Goal: Task Accomplishment & Management: Complete application form

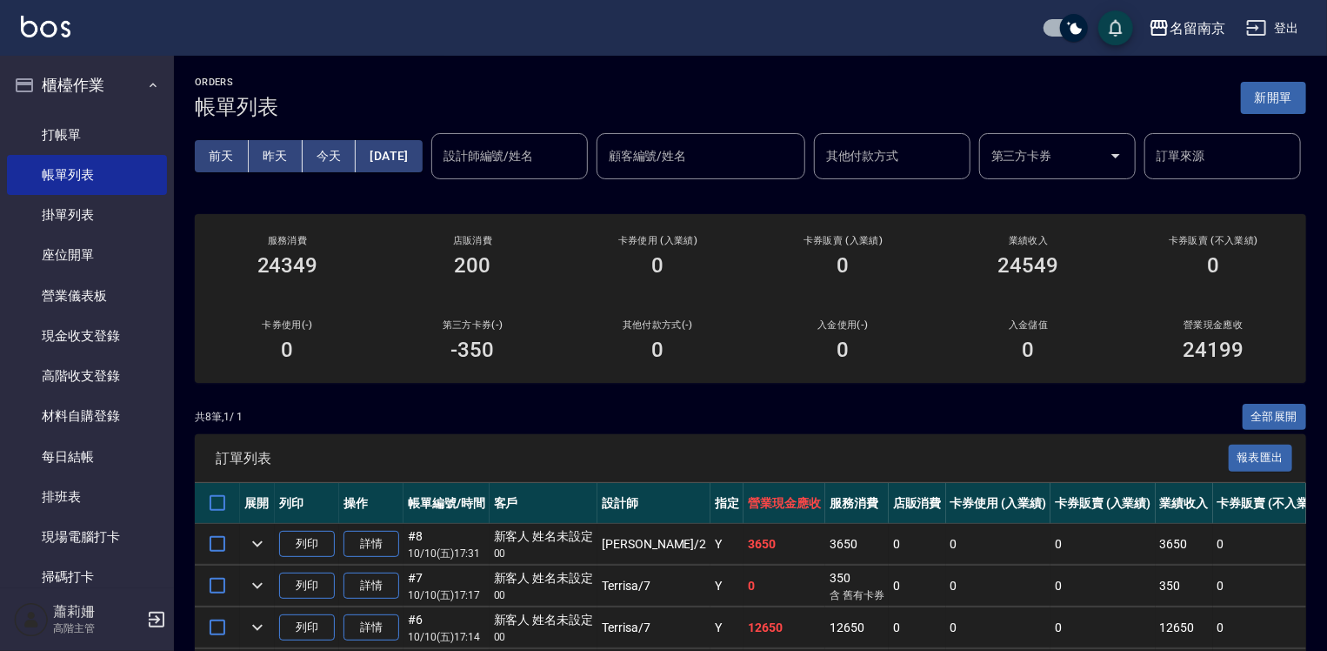
drag, startPoint x: 75, startPoint y: 130, endPoint x: 329, endPoint y: 138, distance: 254.1
click at [77, 129] on link "打帳單" at bounding box center [87, 135] width 160 height 40
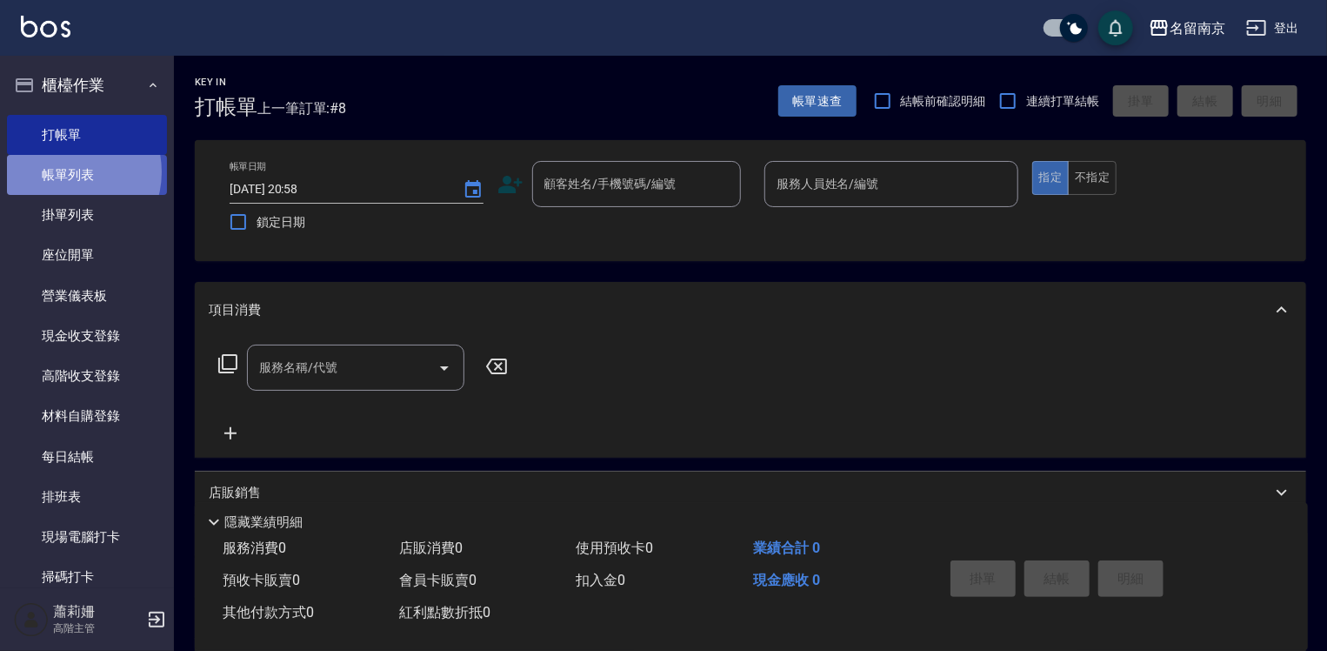
click at [67, 172] on link "帳單列表" at bounding box center [87, 175] width 160 height 40
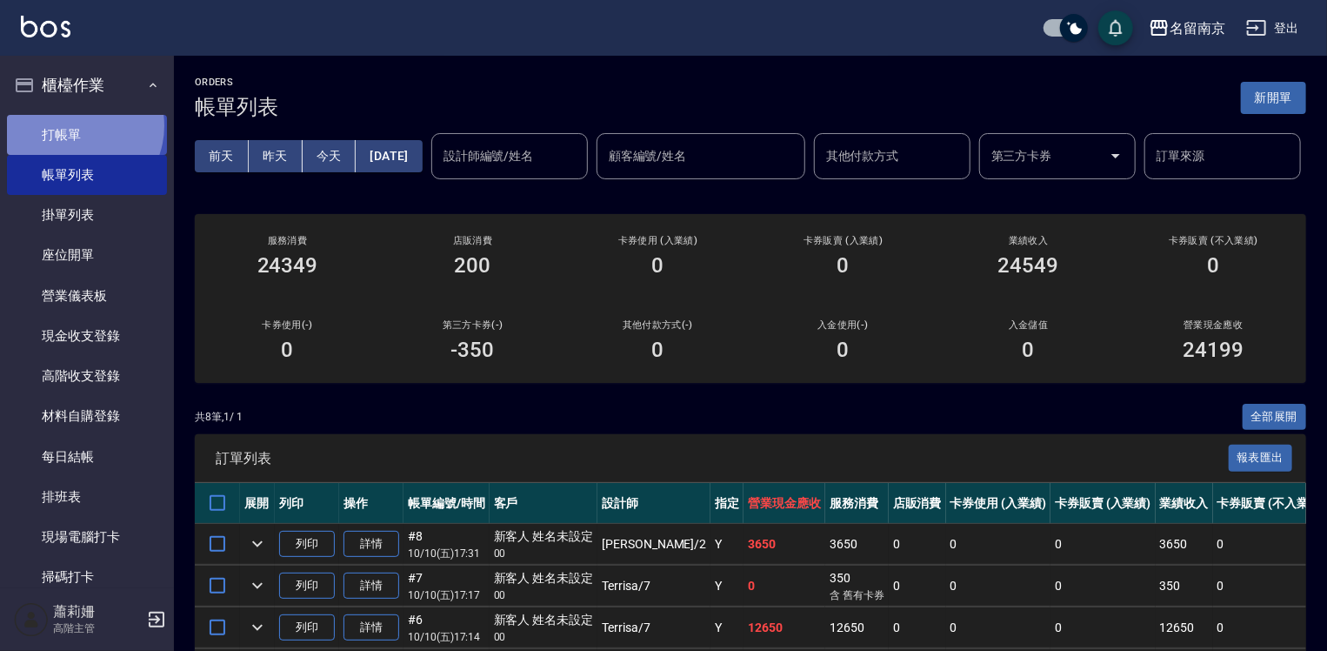
click at [74, 125] on link "打帳單" at bounding box center [87, 135] width 160 height 40
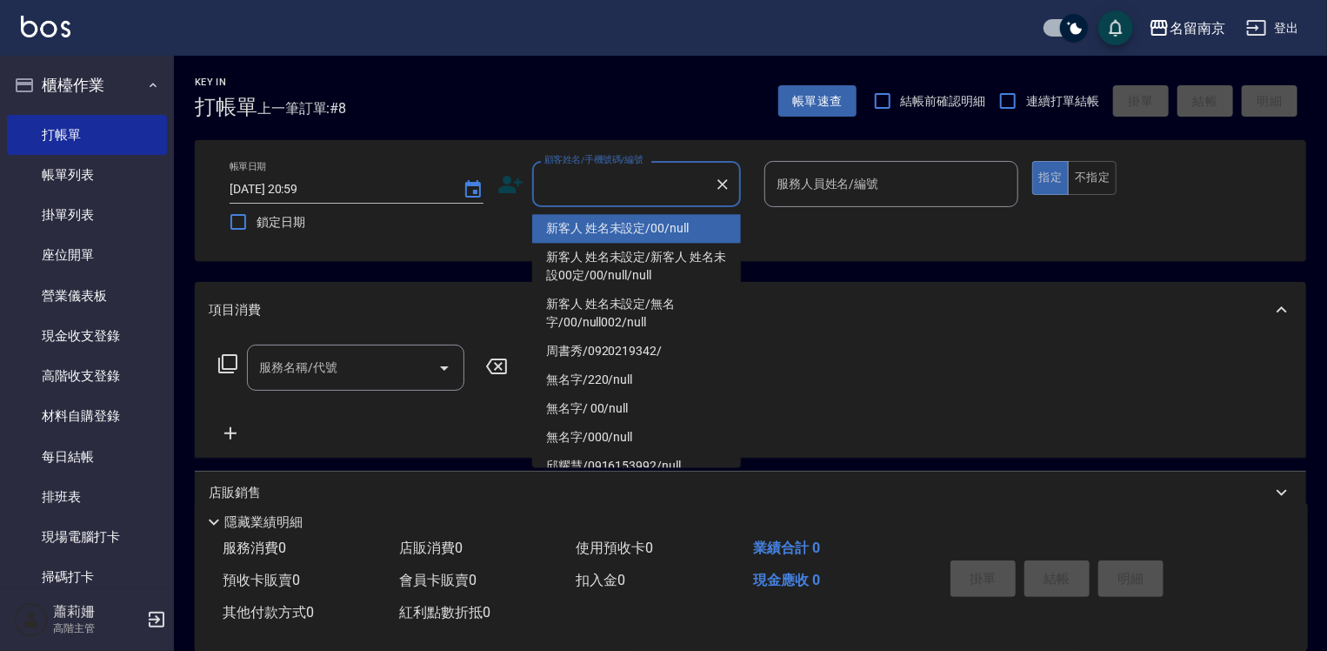
click at [651, 174] on input "顧客姓名/手機號碼/編號" at bounding box center [623, 184] width 167 height 30
type input "新客人 姓名未設定/00/null"
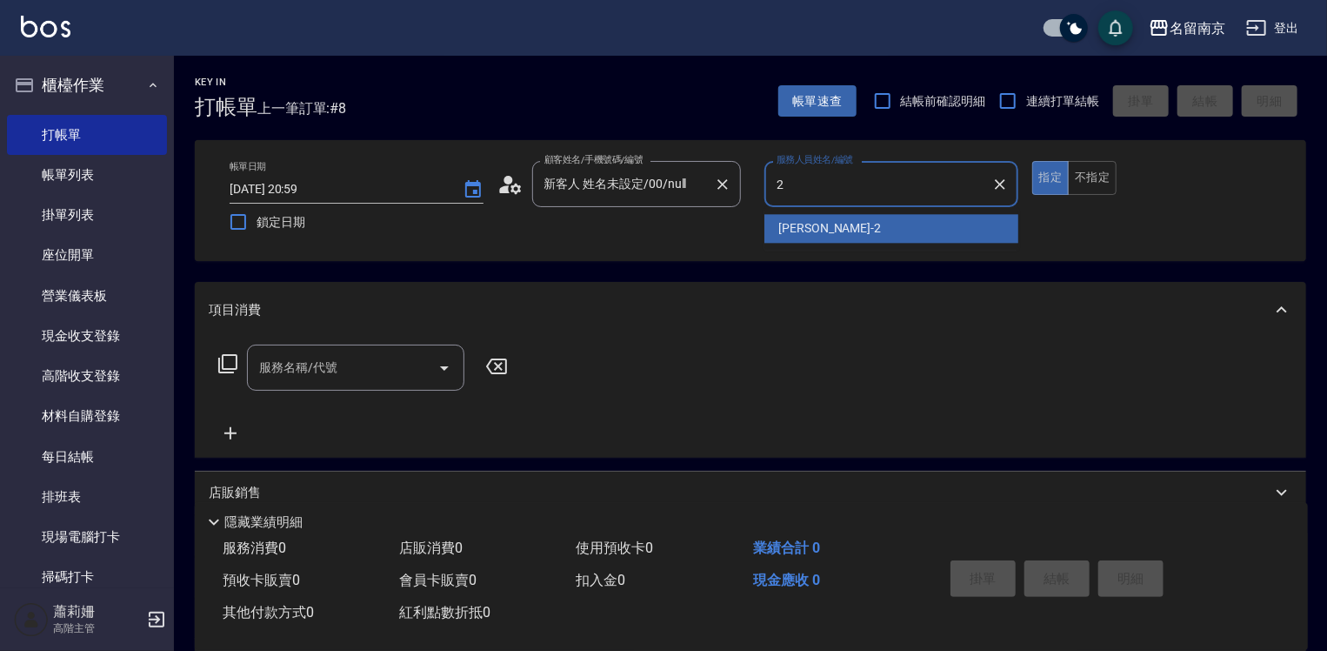
type input "2"
type button "true"
type input "[PERSON_NAME]-2"
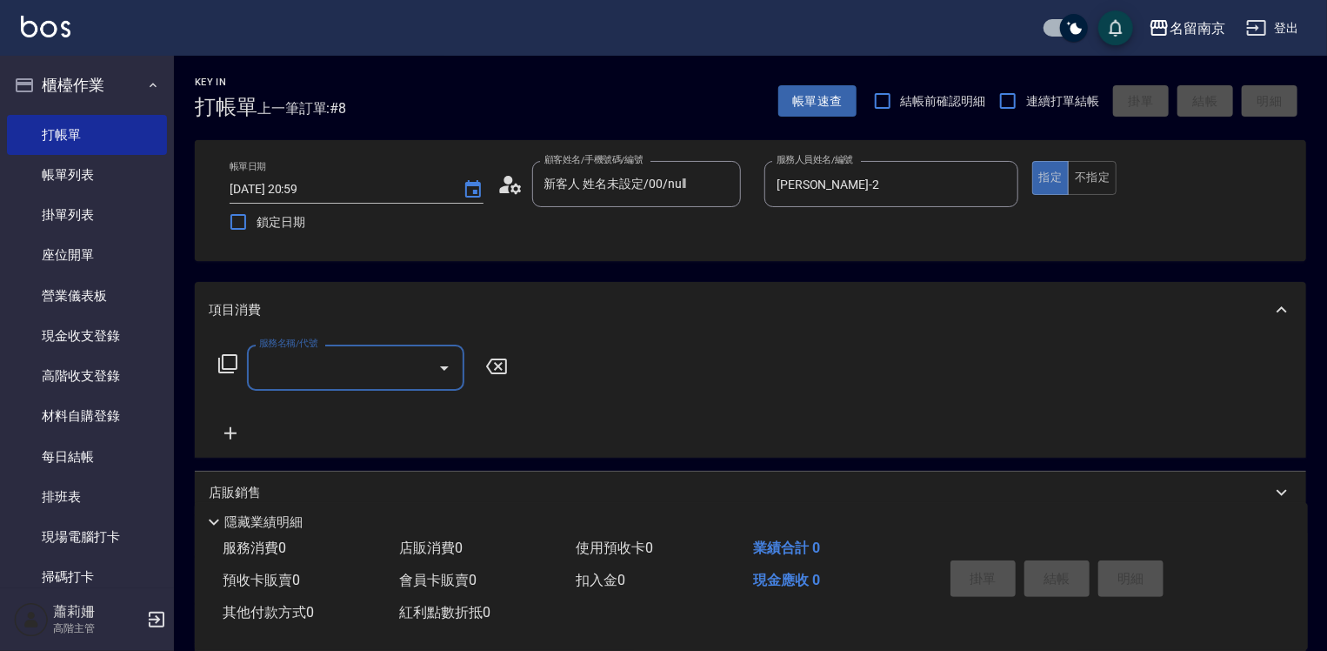
drag, startPoint x: 349, startPoint y: 390, endPoint x: 390, endPoint y: 359, distance: 51.0
click at [357, 378] on div "服務名稱/代號" at bounding box center [355, 367] width 217 height 46
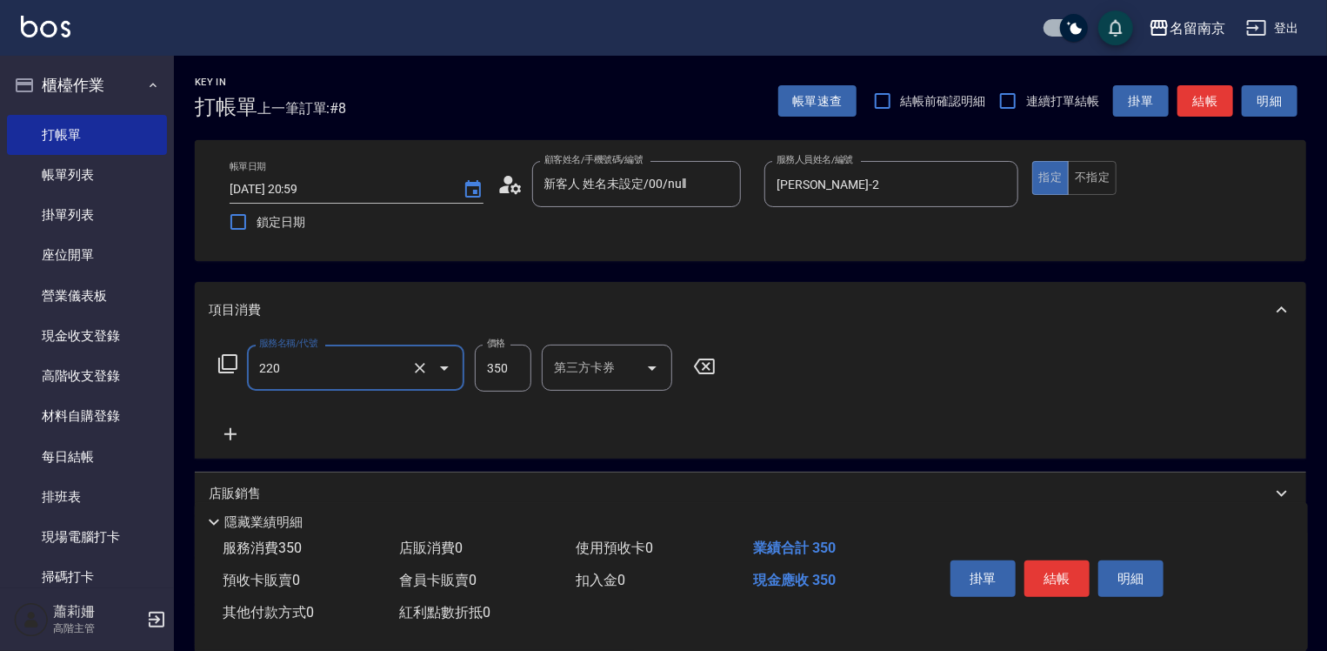
type input "洗髮(220)"
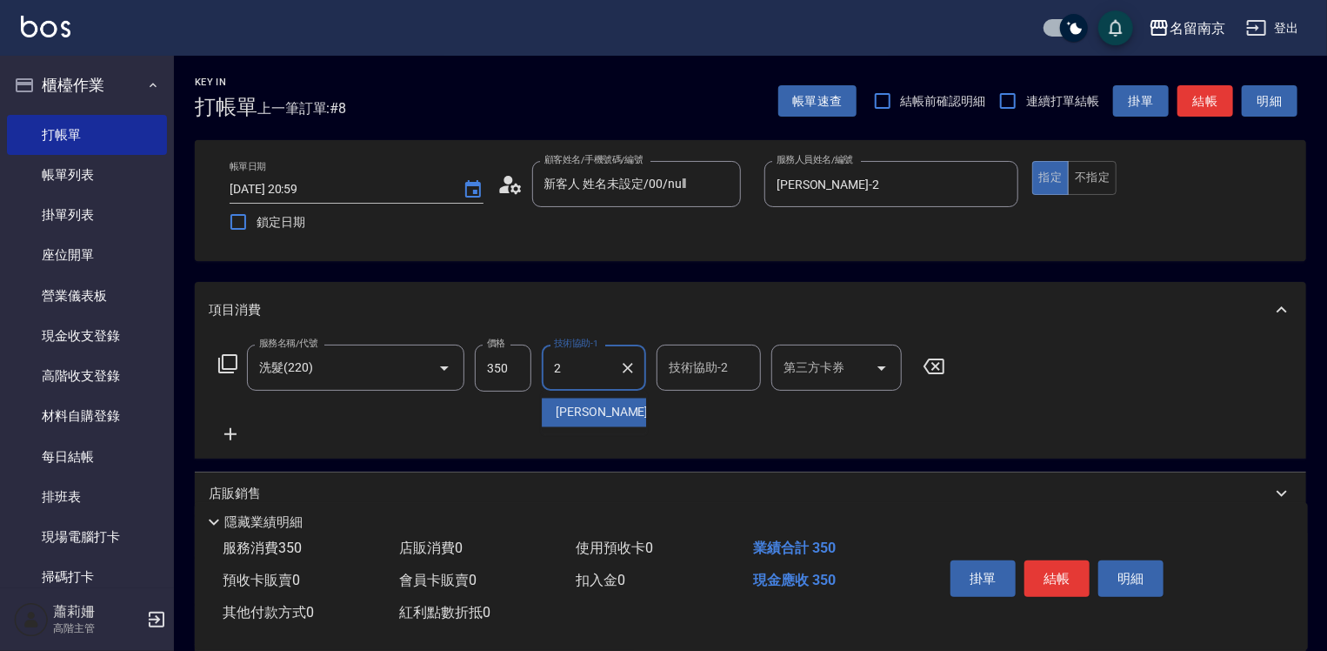
type input "[PERSON_NAME]-2"
click at [232, 432] on icon at bounding box center [230, 434] width 43 height 21
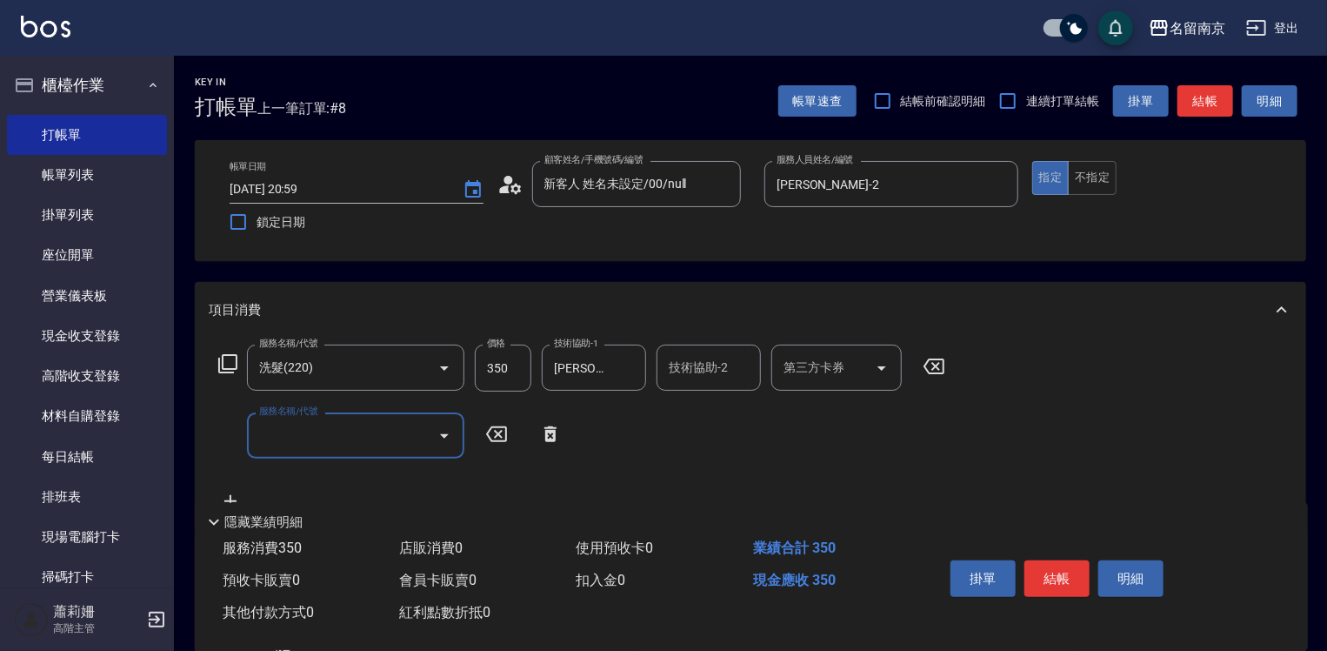
drag, startPoint x: 232, startPoint y: 432, endPoint x: 321, endPoint y: 434, distance: 88.7
click at [320, 434] on input "服務名稱/代號" at bounding box center [343, 435] width 176 height 30
type input "剪髮(301)"
type input "60"
click at [764, 432] on icon at bounding box center [758, 434] width 43 height 21
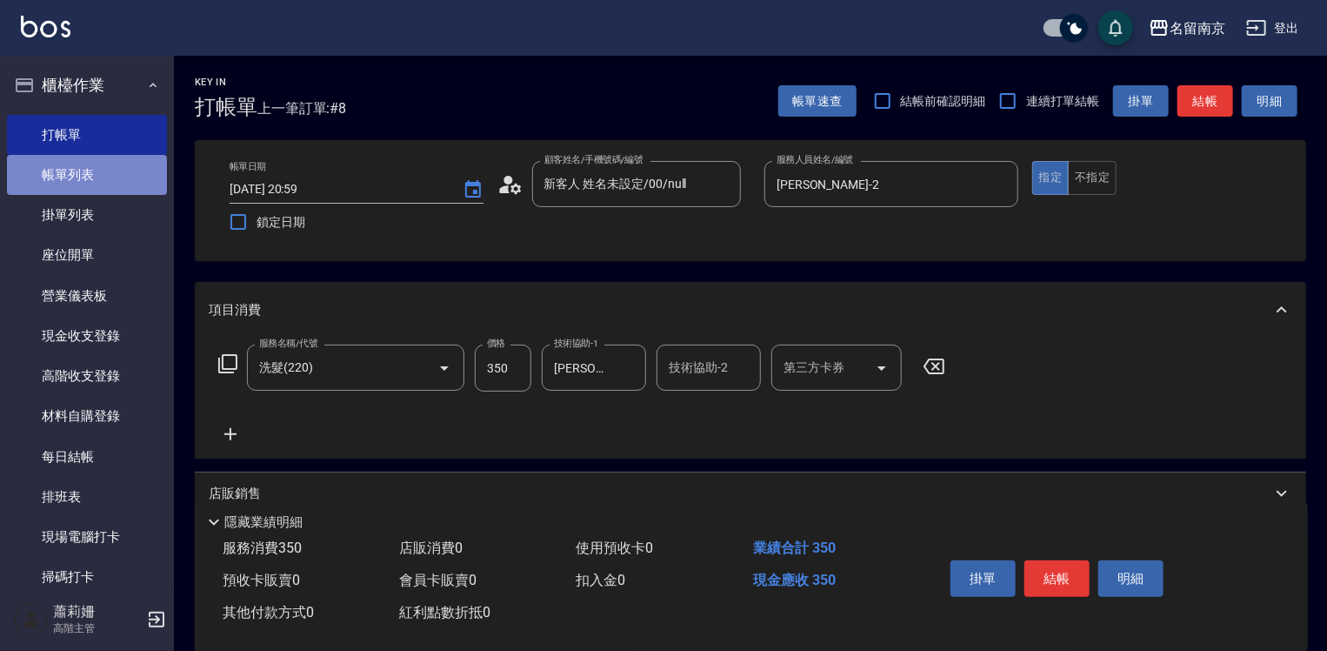
click at [104, 168] on link "帳單列表" at bounding box center [87, 175] width 160 height 40
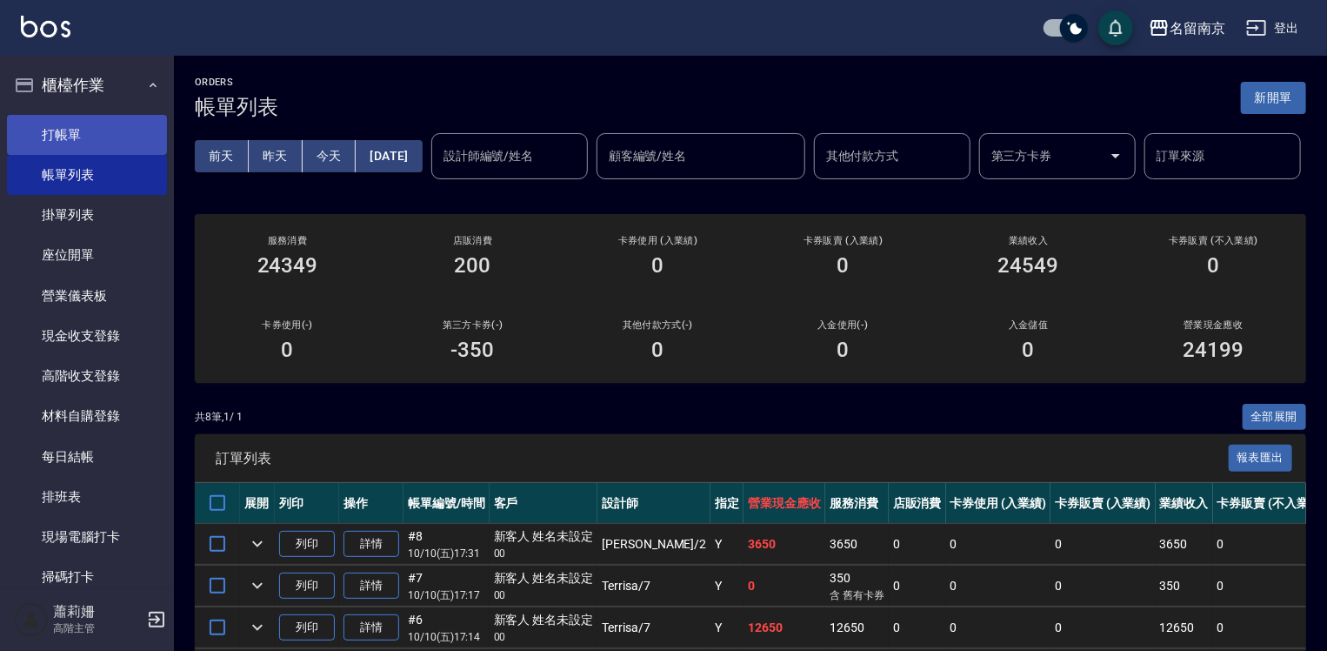
click at [67, 124] on link "打帳單" at bounding box center [87, 135] width 160 height 40
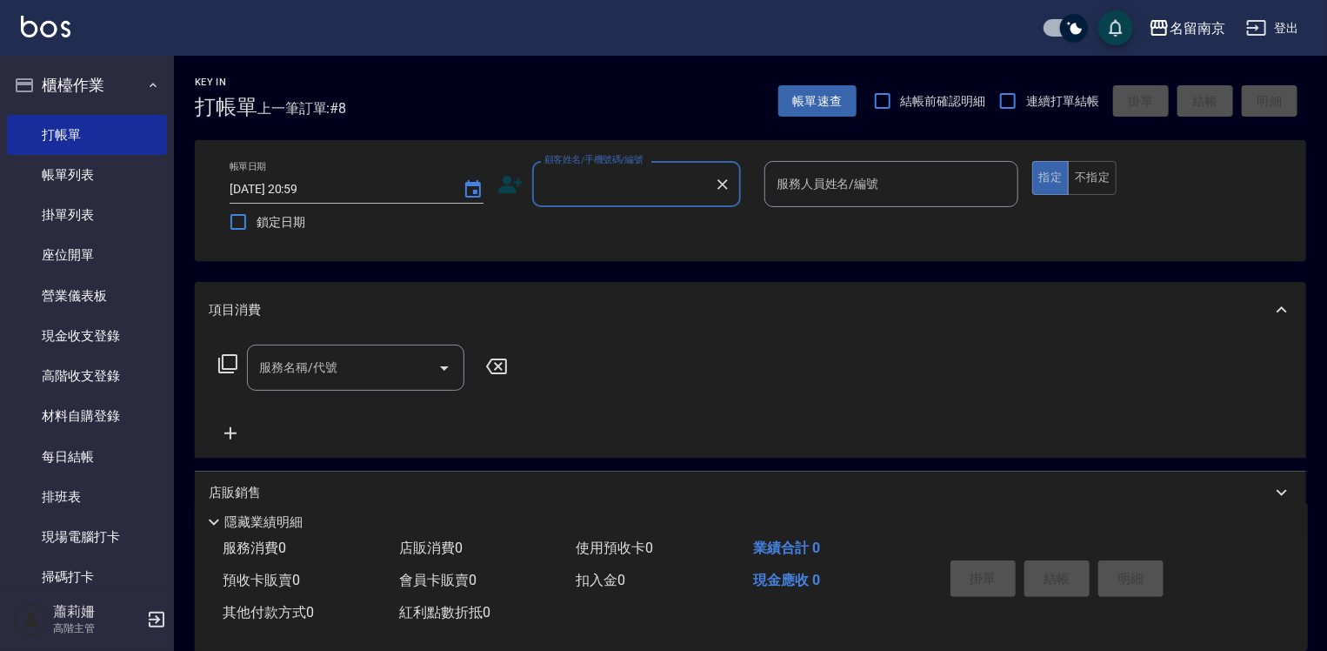
click at [663, 184] on input "顧客姓名/手機號碼/編號" at bounding box center [623, 184] width 167 height 30
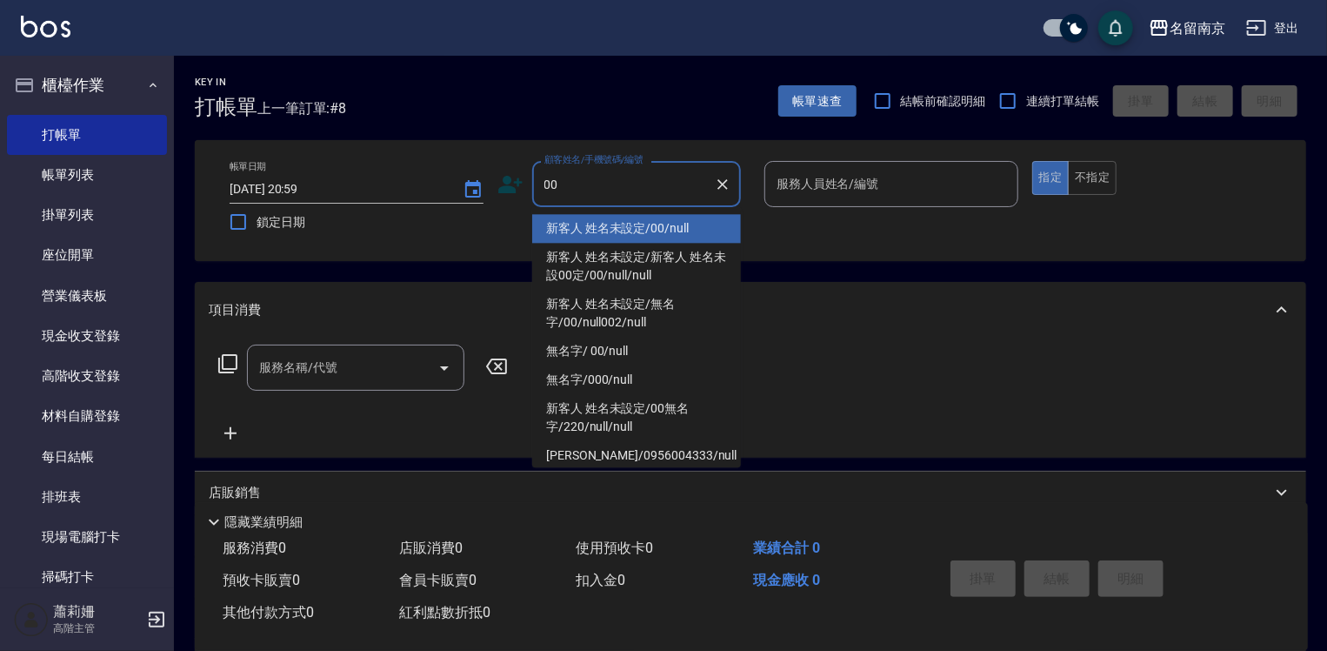
type input "新客人 姓名未設定/00/null"
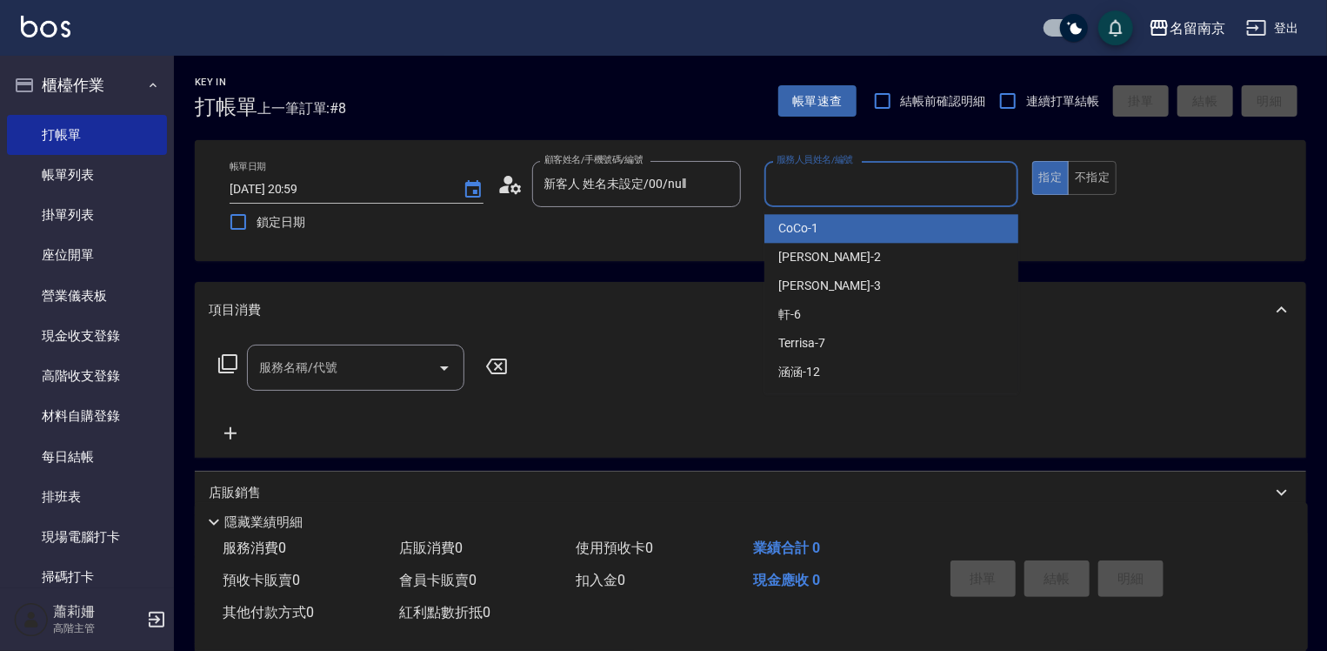
click at [951, 180] on input "服務人員姓名/編號" at bounding box center [891, 184] width 238 height 30
type input "[PERSON_NAME]-2"
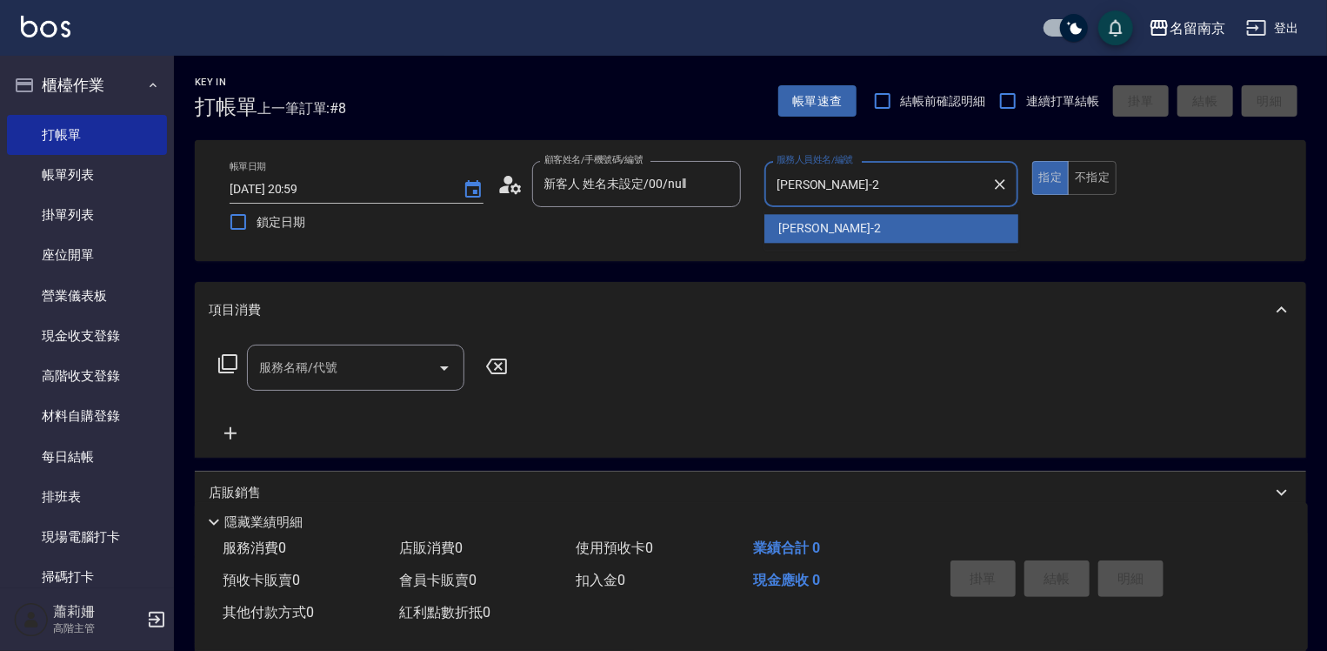
type button "true"
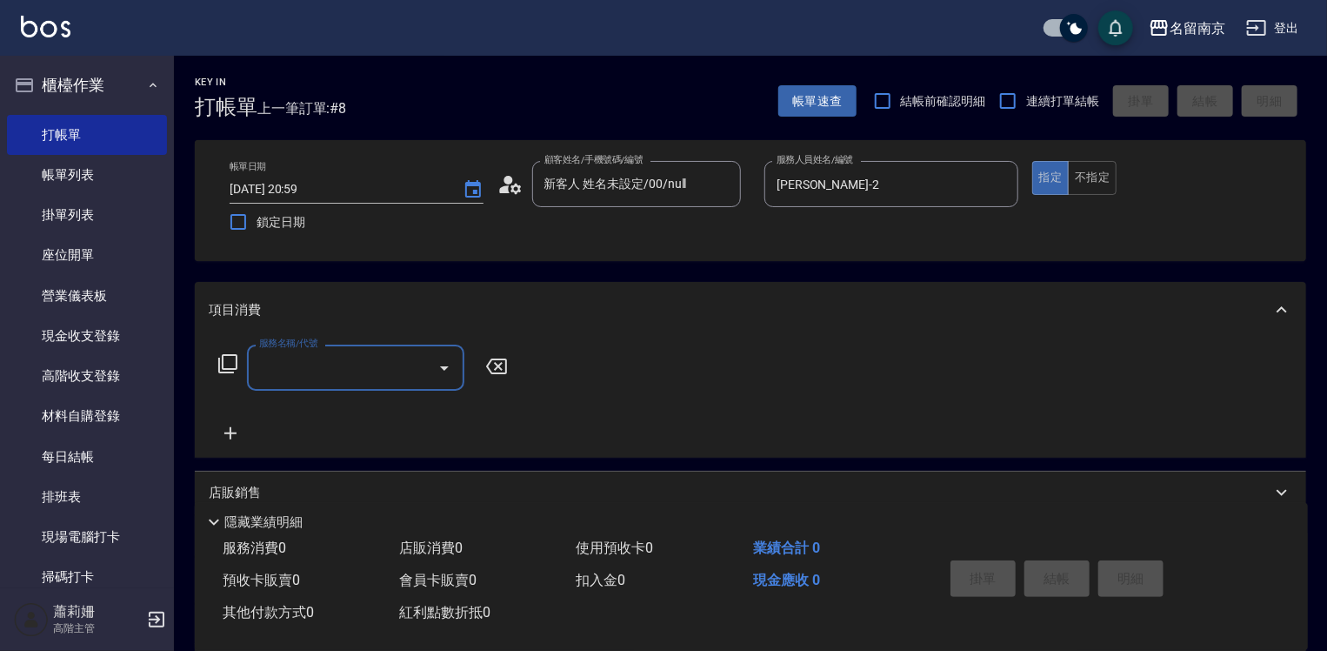
drag, startPoint x: 337, startPoint y: 371, endPoint x: 817, endPoint y: 419, distance: 482.5
click at [551, 390] on div "服務名稱/代號 服務名稱/代號" at bounding box center [751, 397] width 1112 height 120
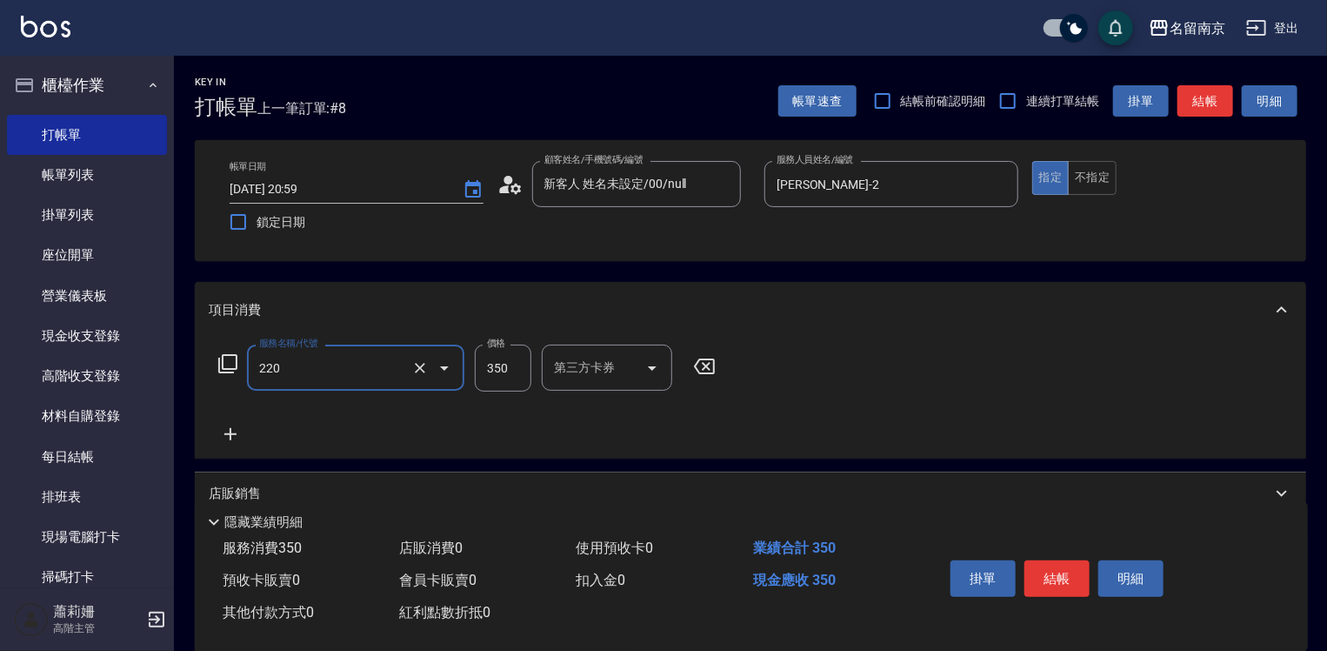
type input "洗髮(220)"
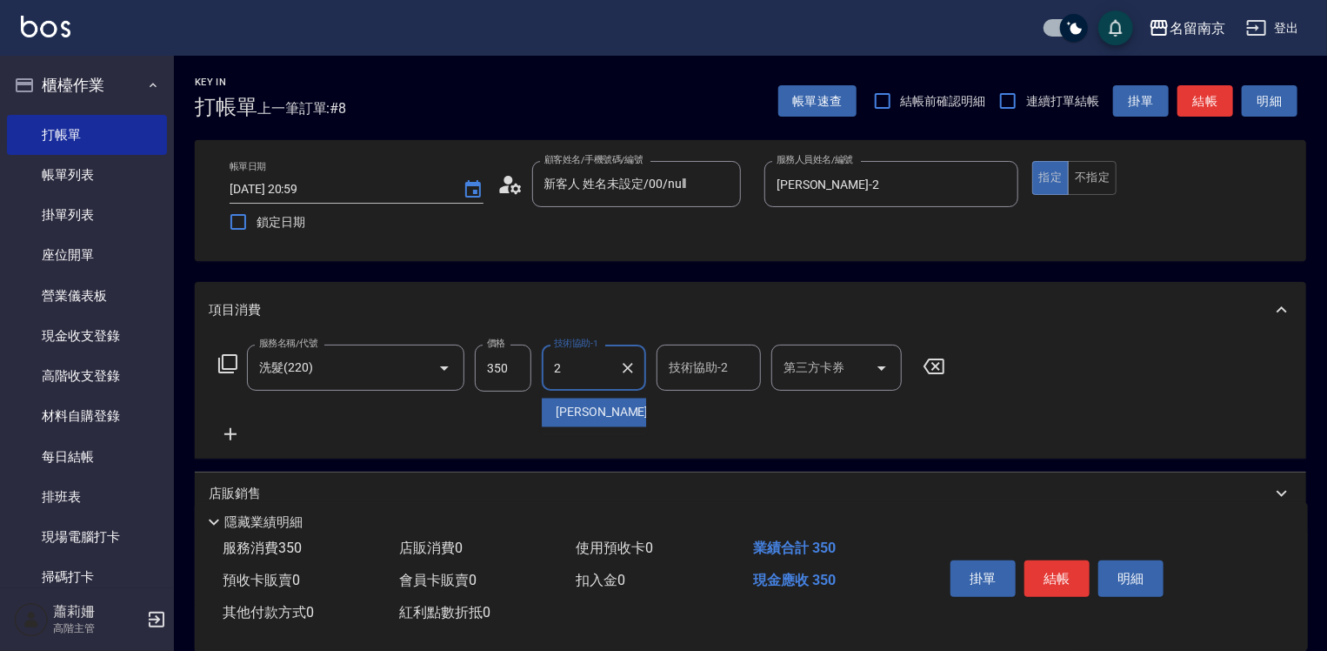
type input "[PERSON_NAME]-2"
click at [225, 431] on icon at bounding box center [230, 434] width 43 height 21
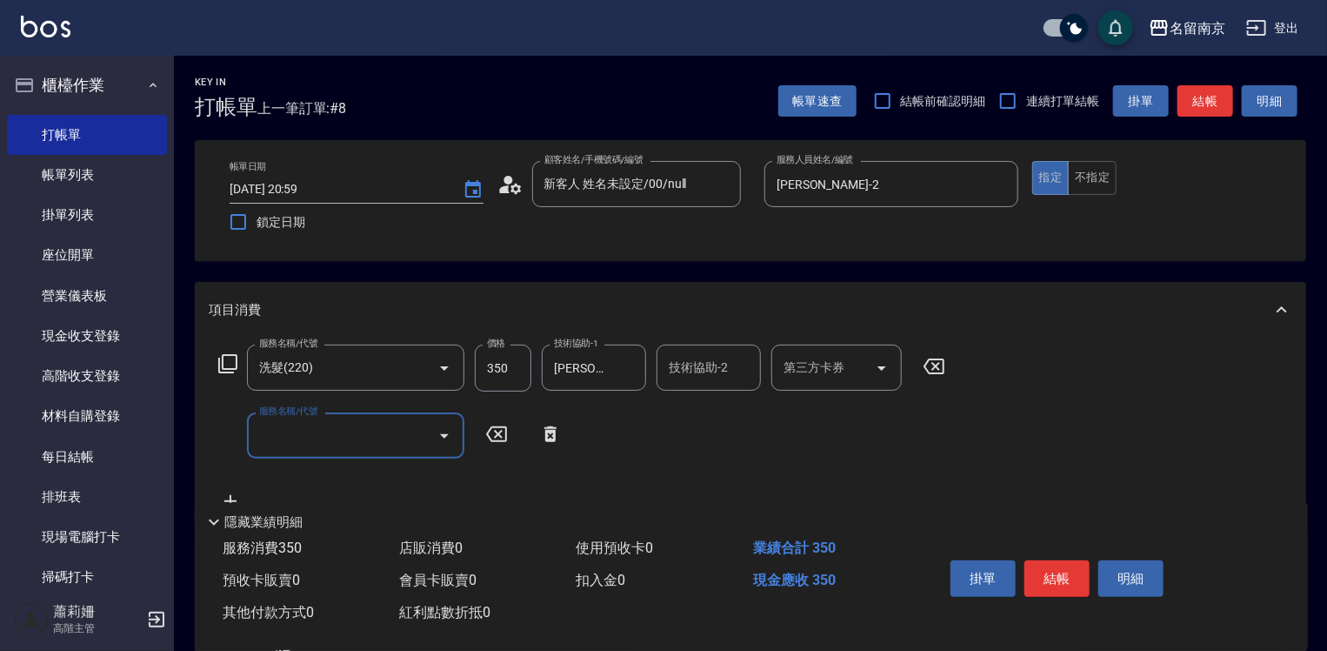
click at [233, 368] on icon at bounding box center [227, 363] width 19 height 19
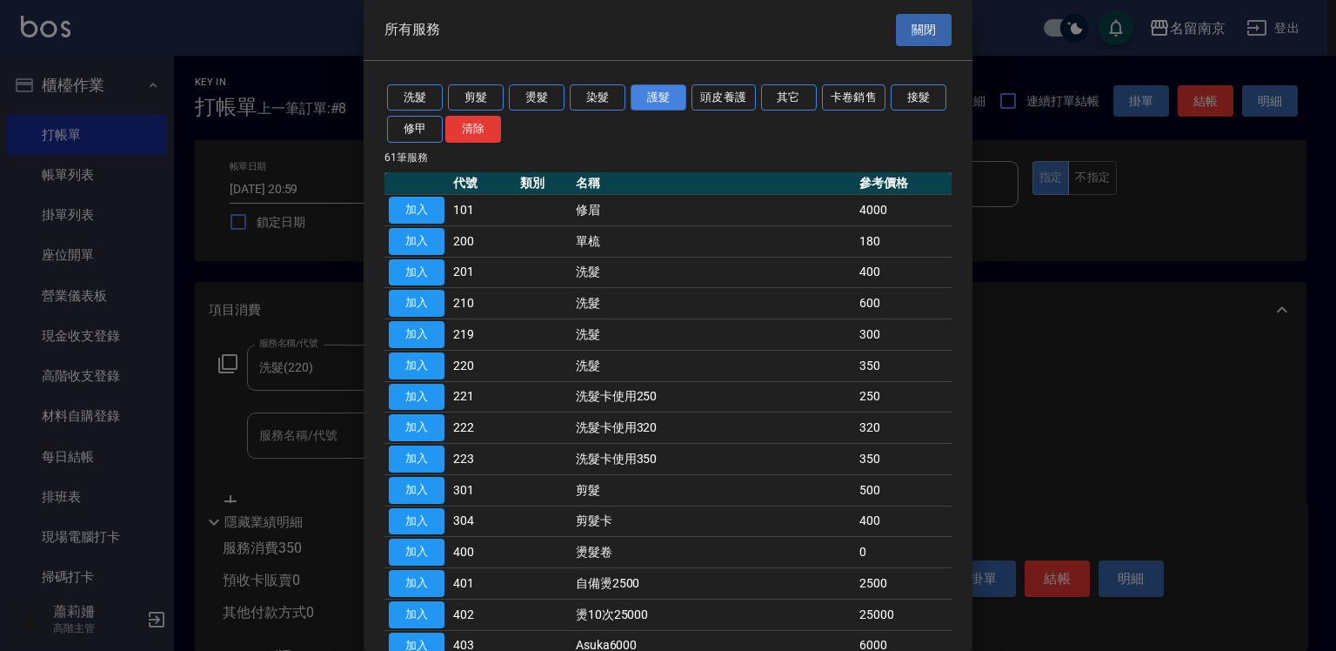
click at [658, 91] on button "護髮" at bounding box center [659, 97] width 56 height 27
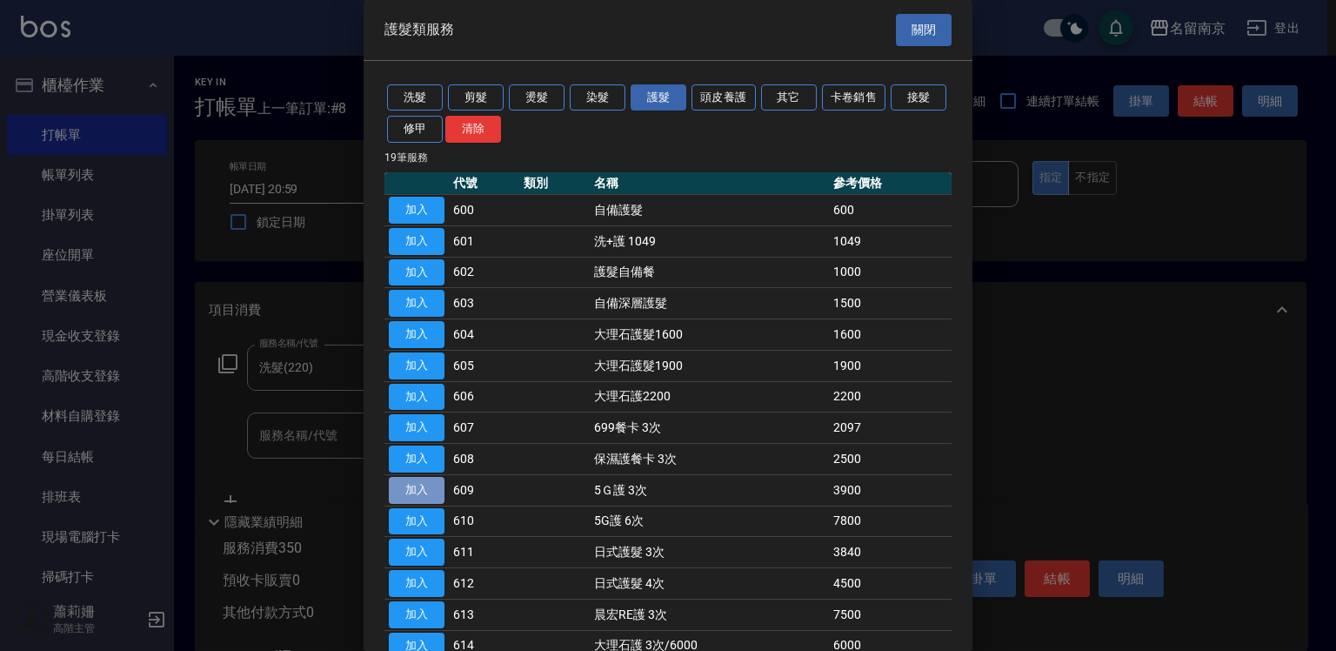
click at [424, 491] on button "加入" at bounding box center [417, 490] width 56 height 27
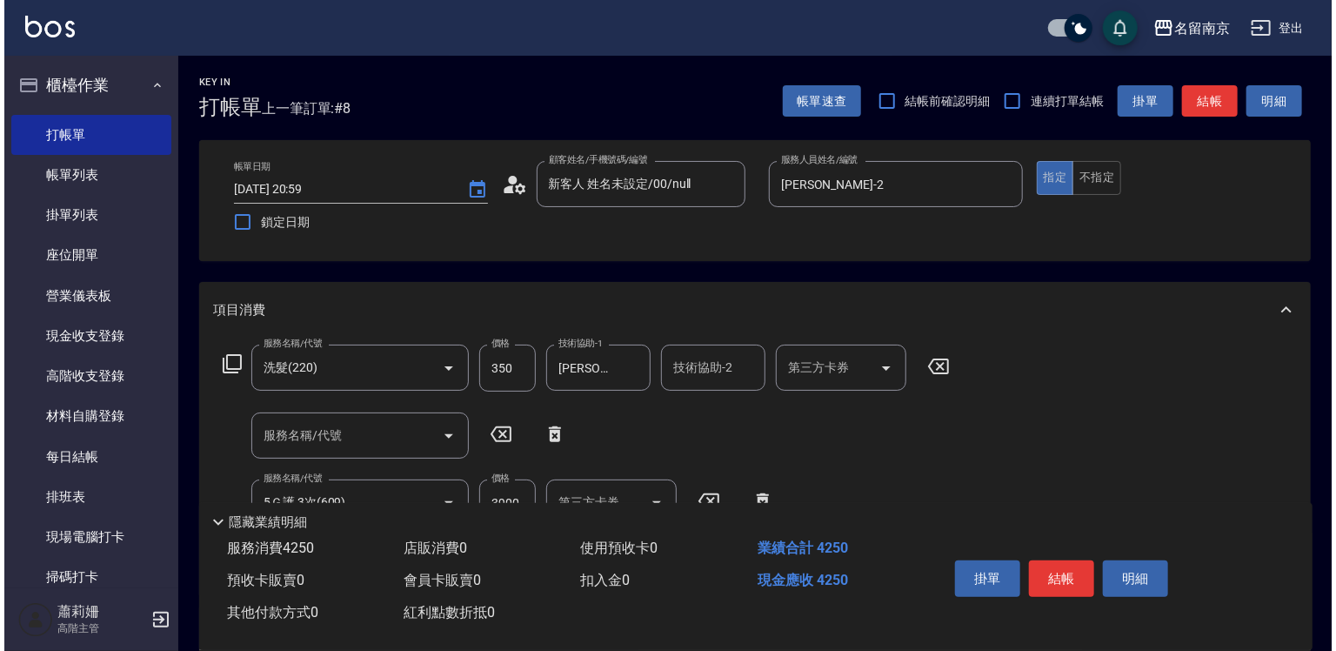
scroll to position [261, 0]
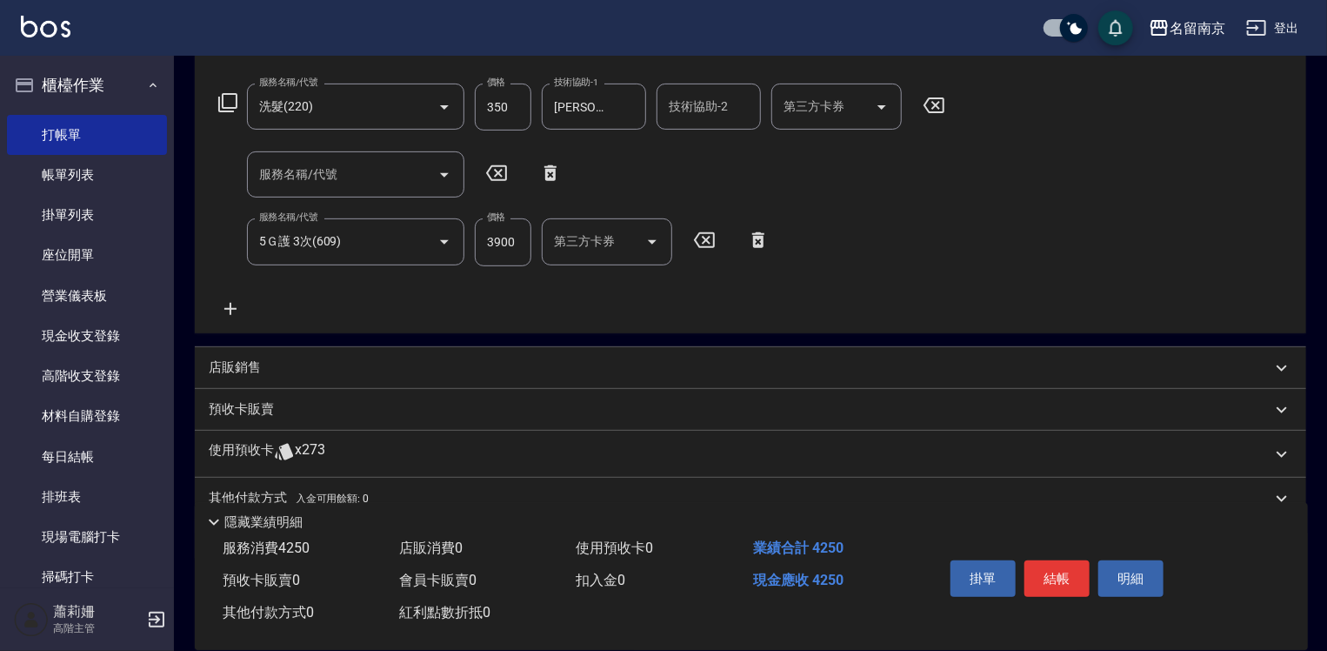
click at [230, 308] on icon at bounding box center [230, 309] width 12 height 12
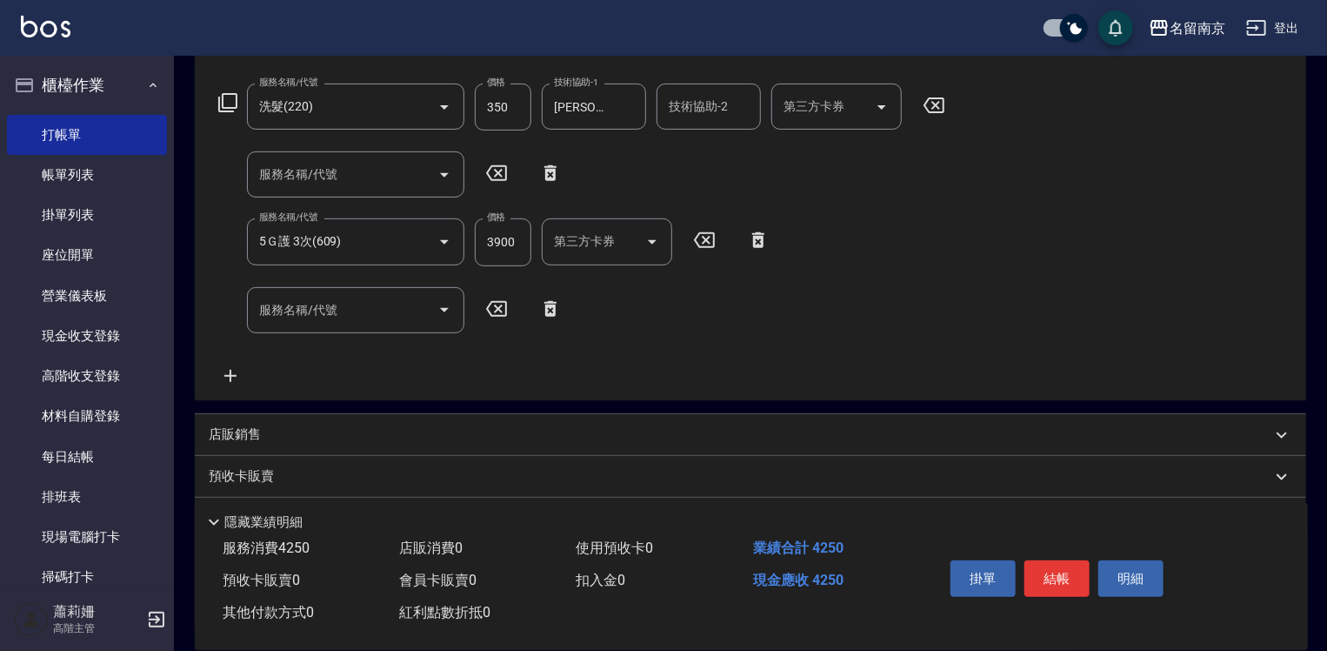
click at [229, 97] on icon at bounding box center [227, 102] width 21 height 21
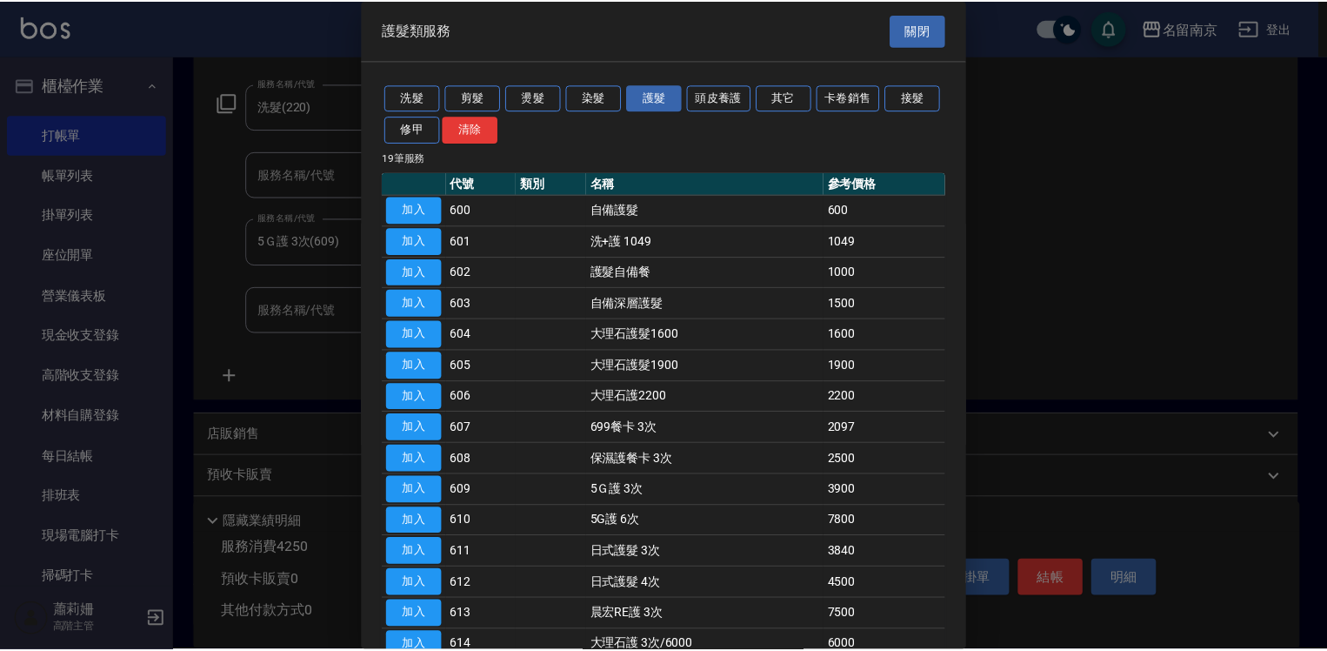
scroll to position [226, 0]
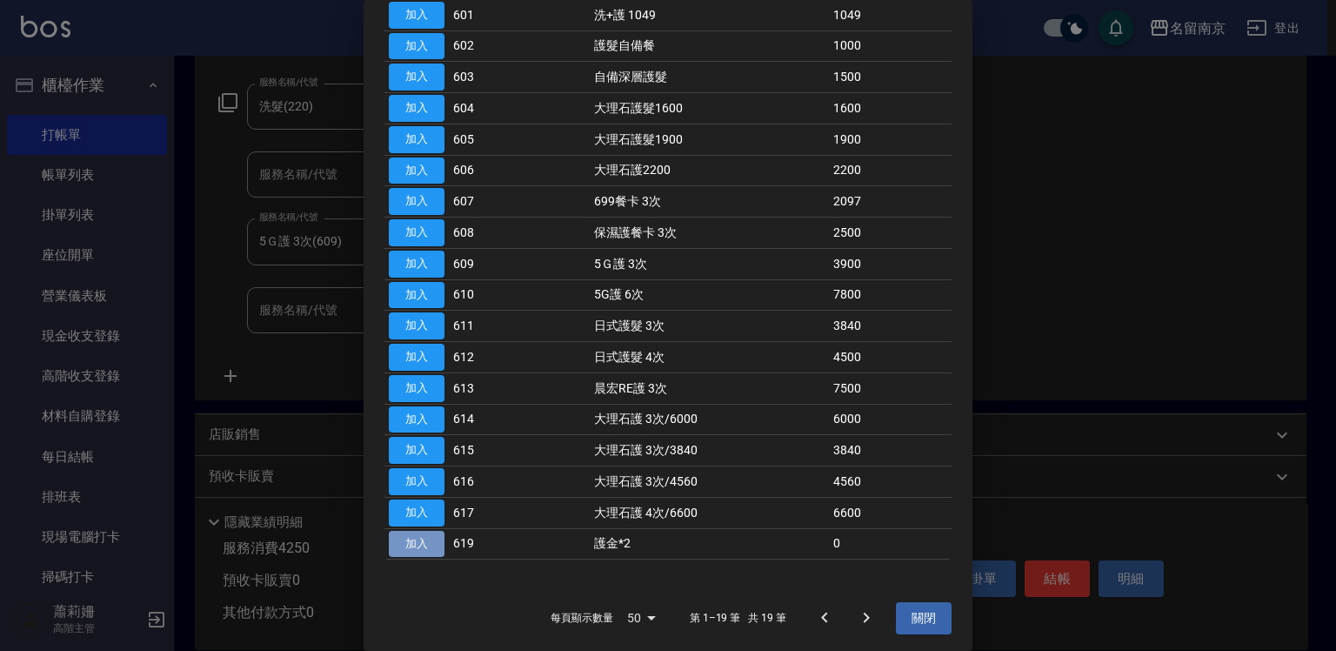
click at [418, 536] on button "加入" at bounding box center [417, 544] width 56 height 27
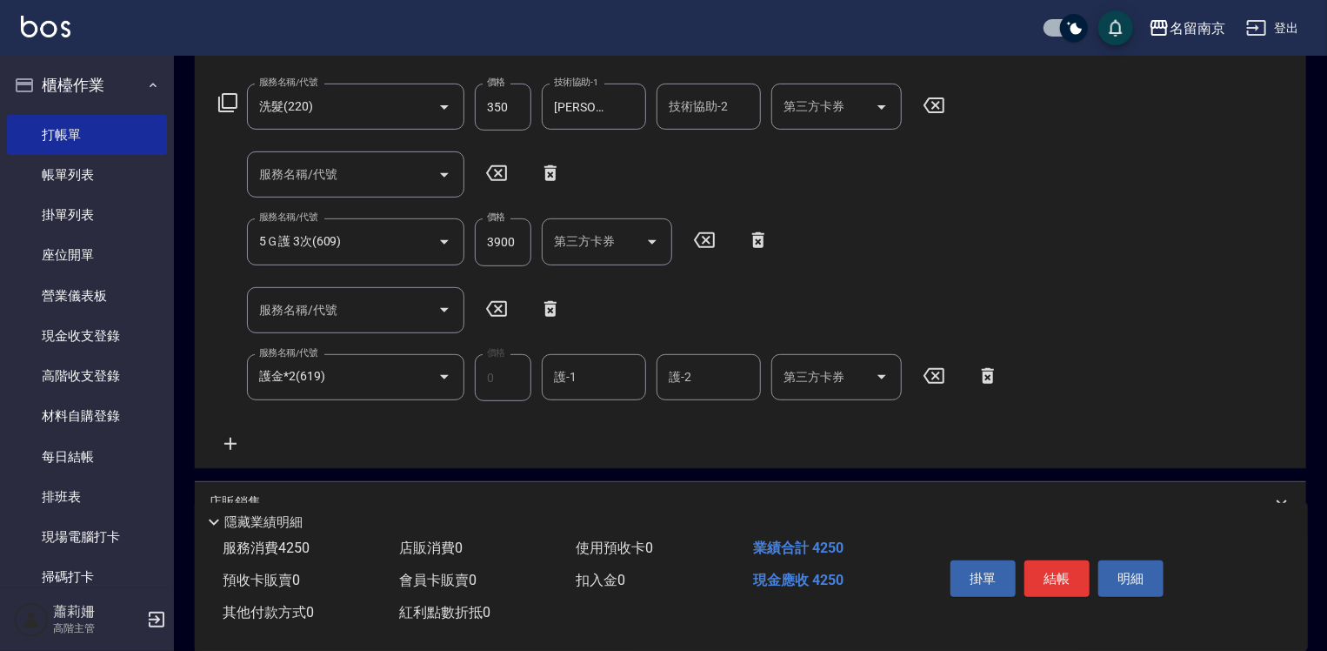
click at [586, 363] on input "護-1" at bounding box center [594, 377] width 89 height 30
type input "[PERSON_NAME]-2"
click at [1083, 572] on button "結帳" at bounding box center [1057, 578] width 65 height 37
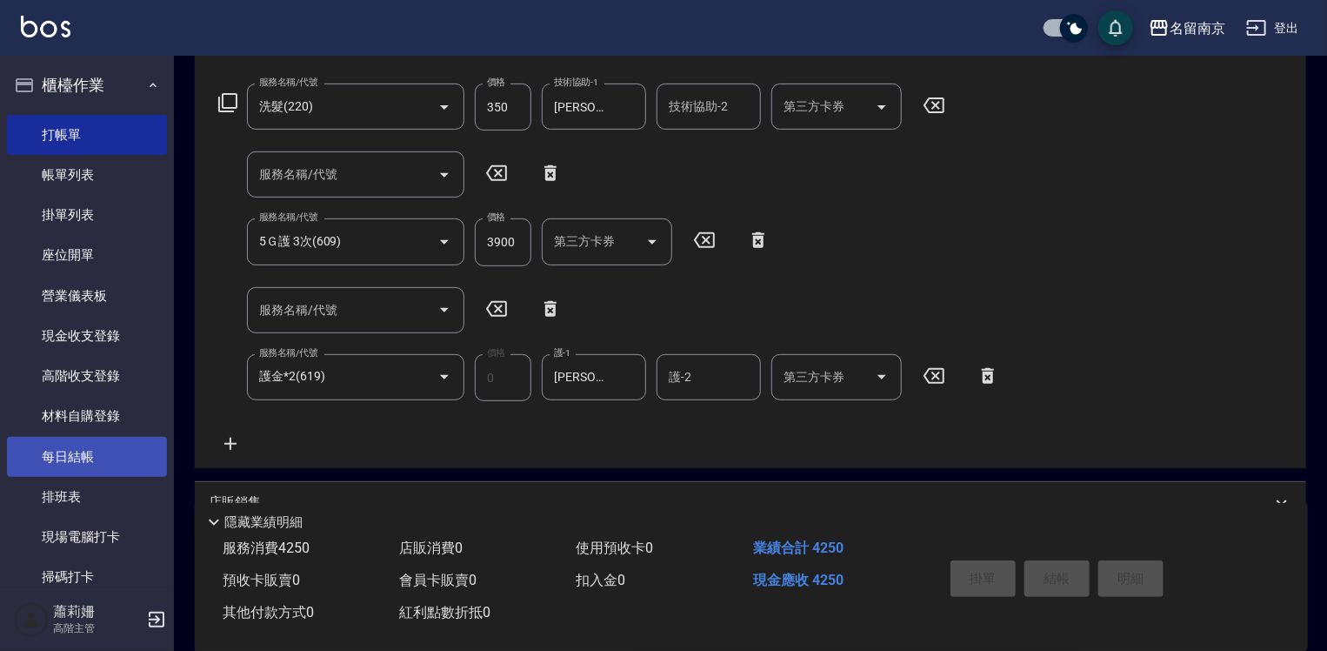
click at [82, 461] on link "每日結帳" at bounding box center [87, 457] width 160 height 40
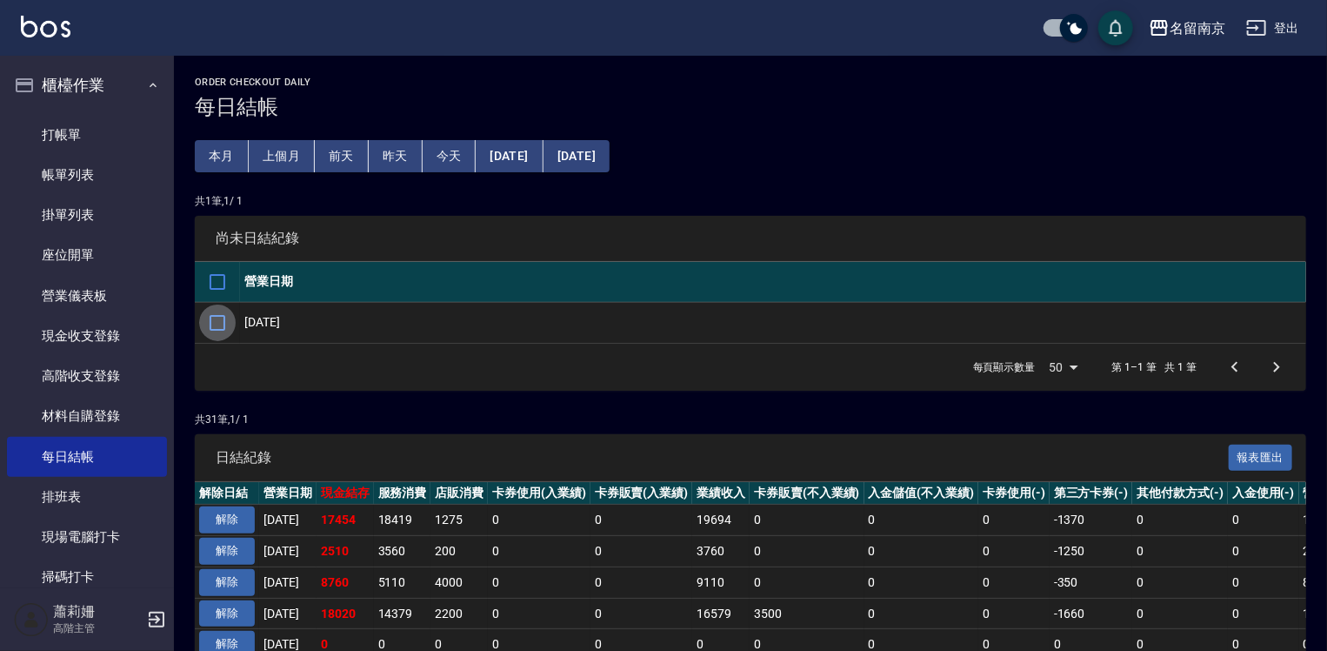
click at [221, 325] on input "checkbox" at bounding box center [217, 322] width 37 height 37
checkbox input "true"
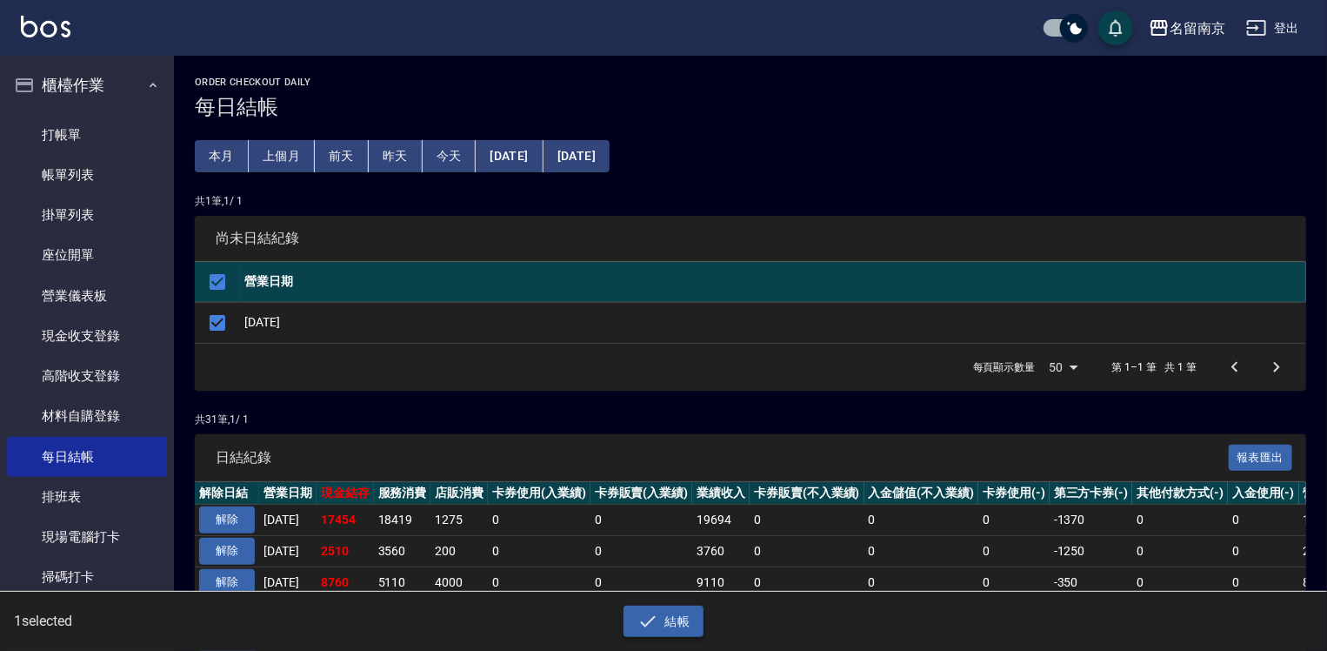
click at [664, 630] on button "結帳" at bounding box center [664, 621] width 81 height 32
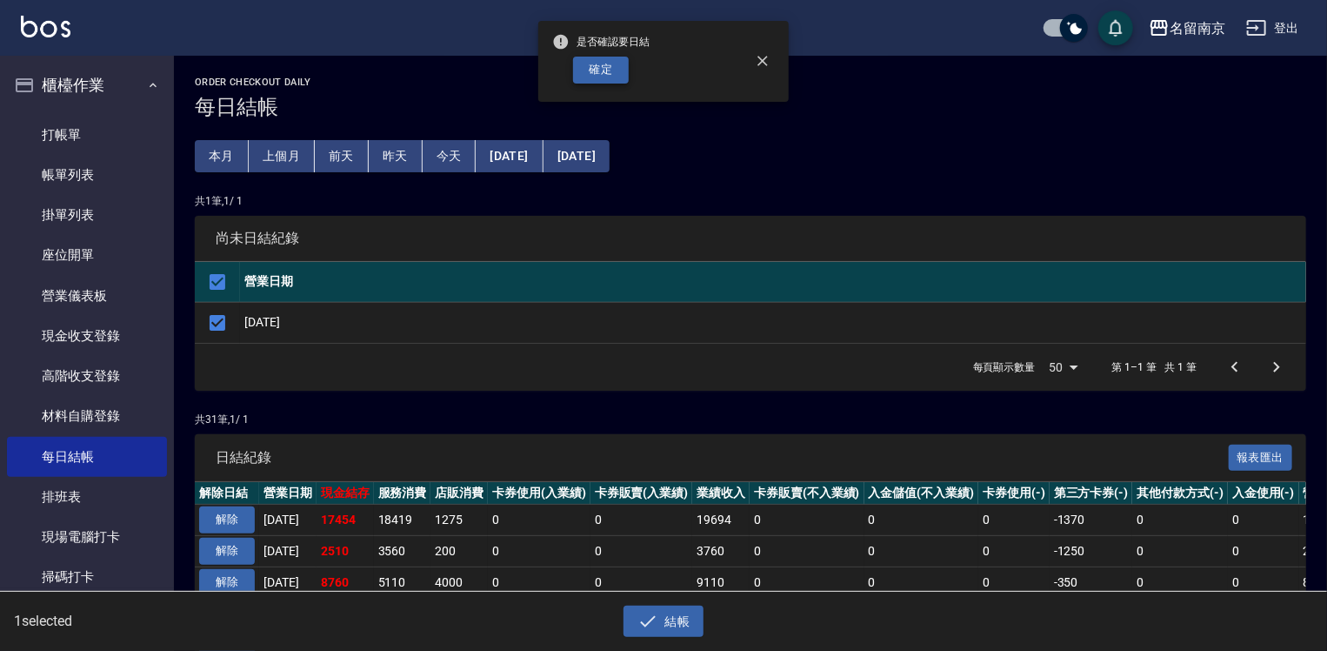
click at [602, 70] on button "確定" at bounding box center [601, 70] width 56 height 27
checkbox input "false"
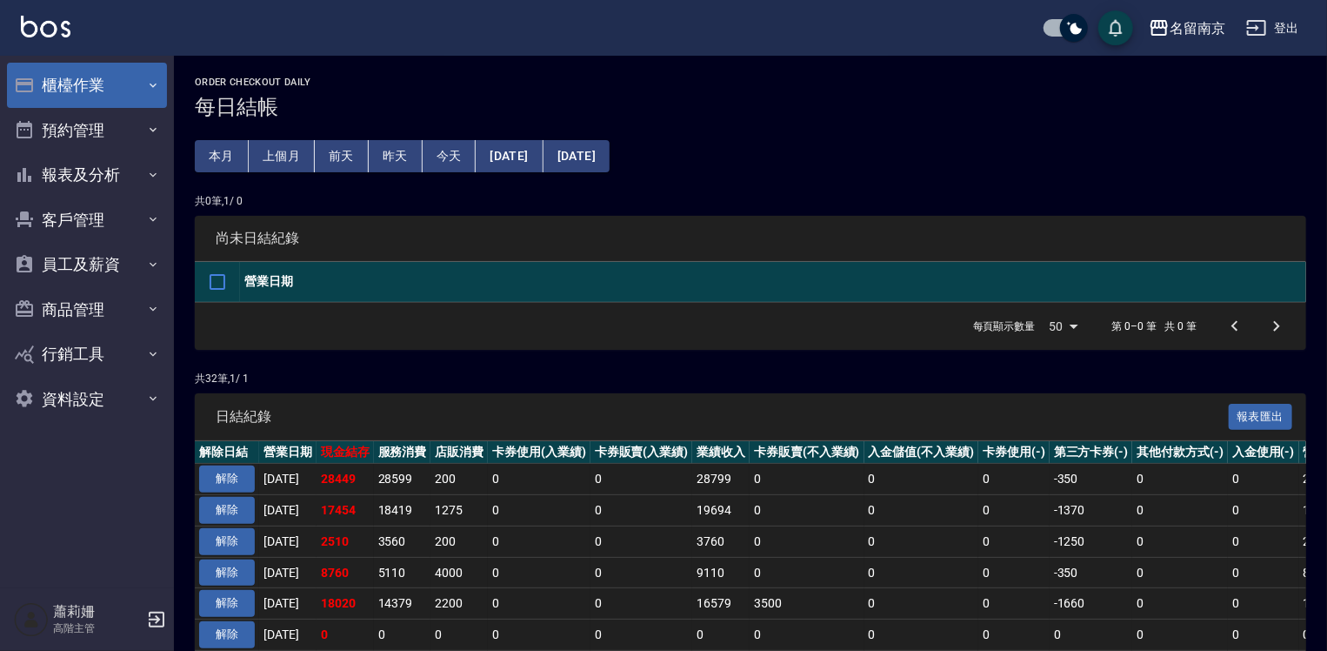
click at [104, 73] on button "櫃檯作業" at bounding box center [87, 85] width 160 height 45
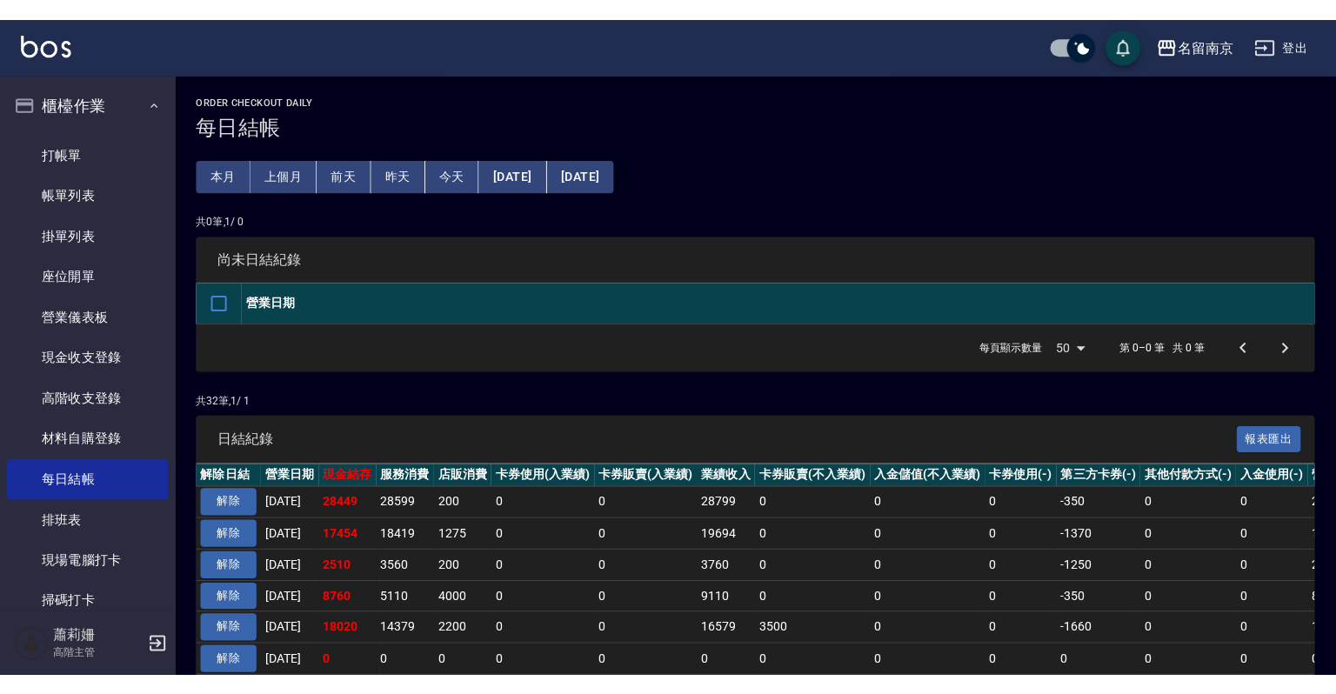
scroll to position [174, 0]
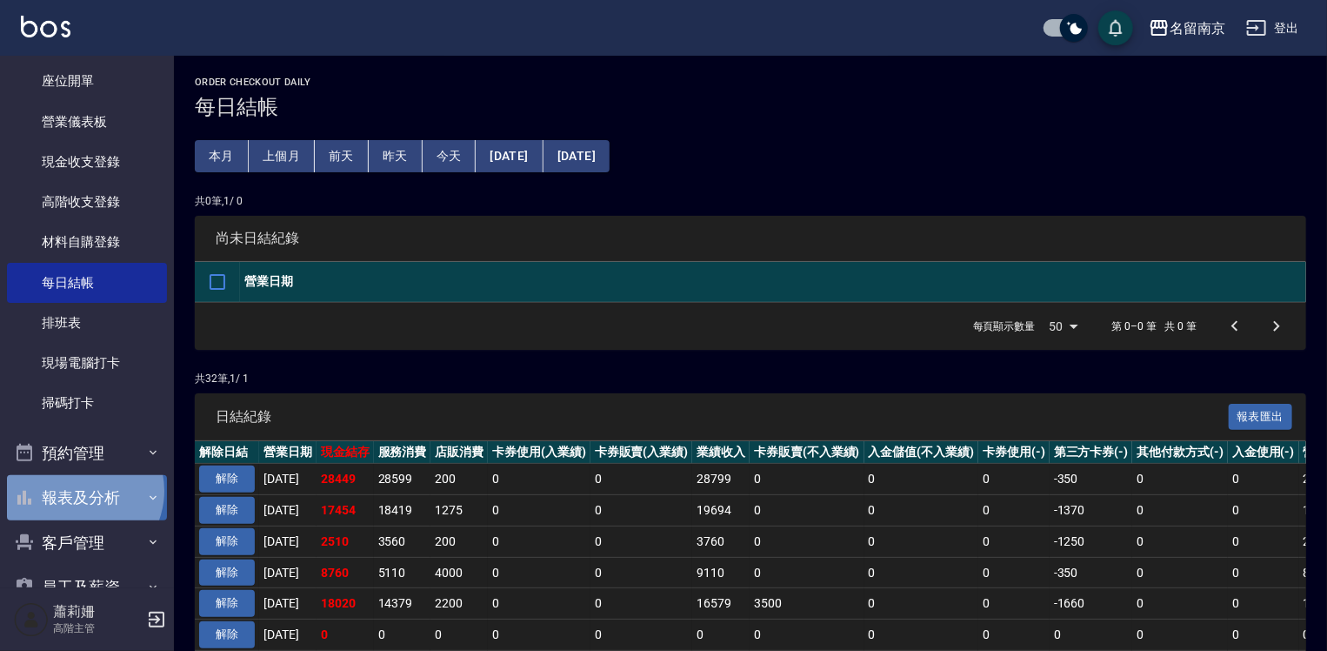
click at [77, 491] on button "報表及分析" at bounding box center [87, 497] width 160 height 45
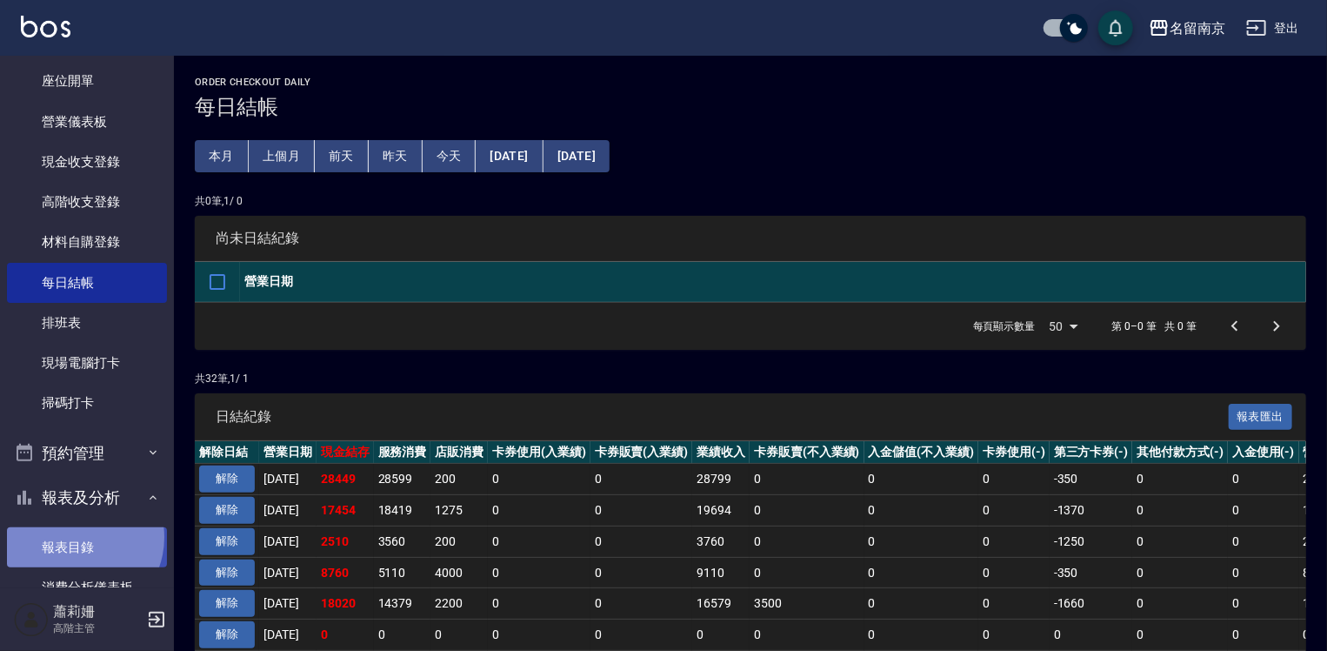
click at [77, 537] on link "報表目錄" at bounding box center [87, 547] width 160 height 40
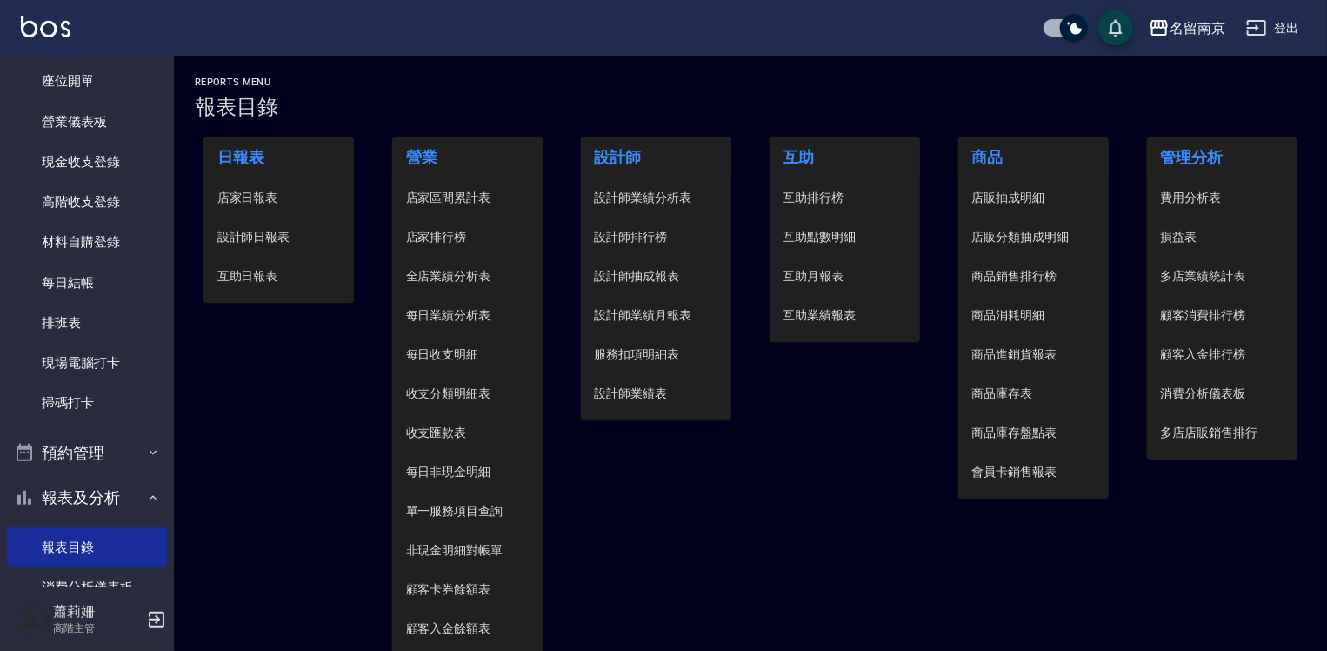
click at [271, 238] on span "設計師日報表" at bounding box center [279, 237] width 124 height 18
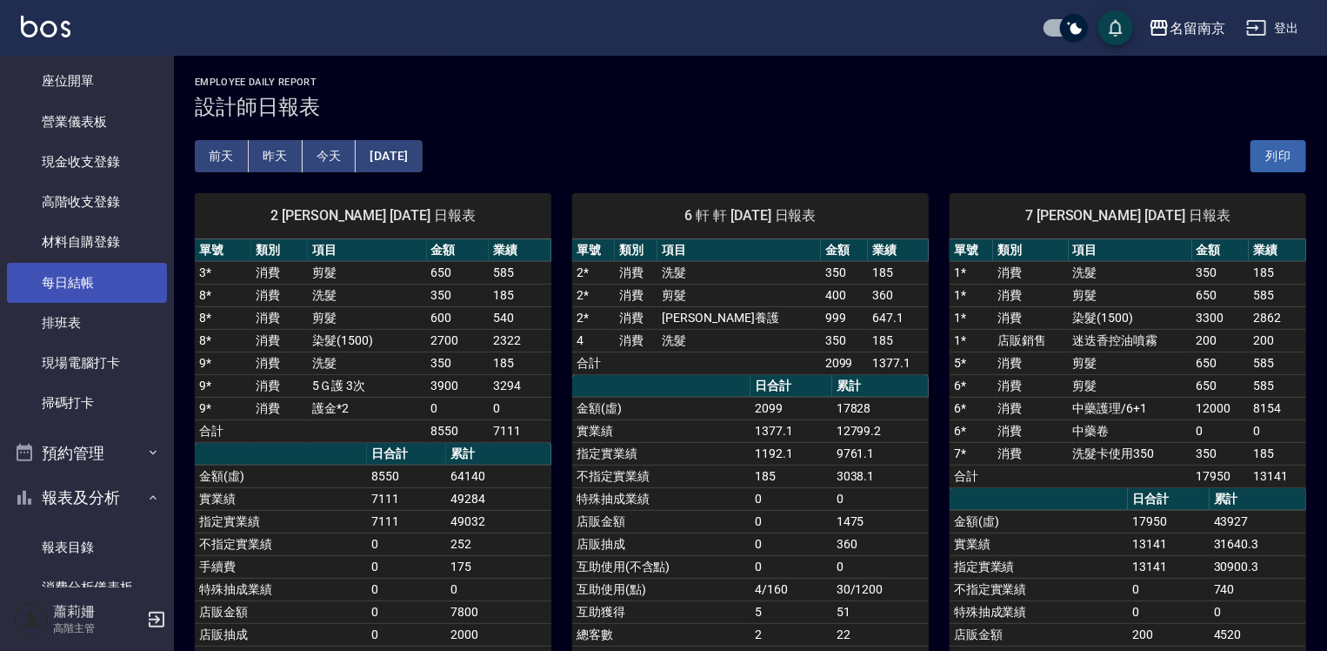
click at [90, 277] on link "每日結帳" at bounding box center [87, 283] width 160 height 40
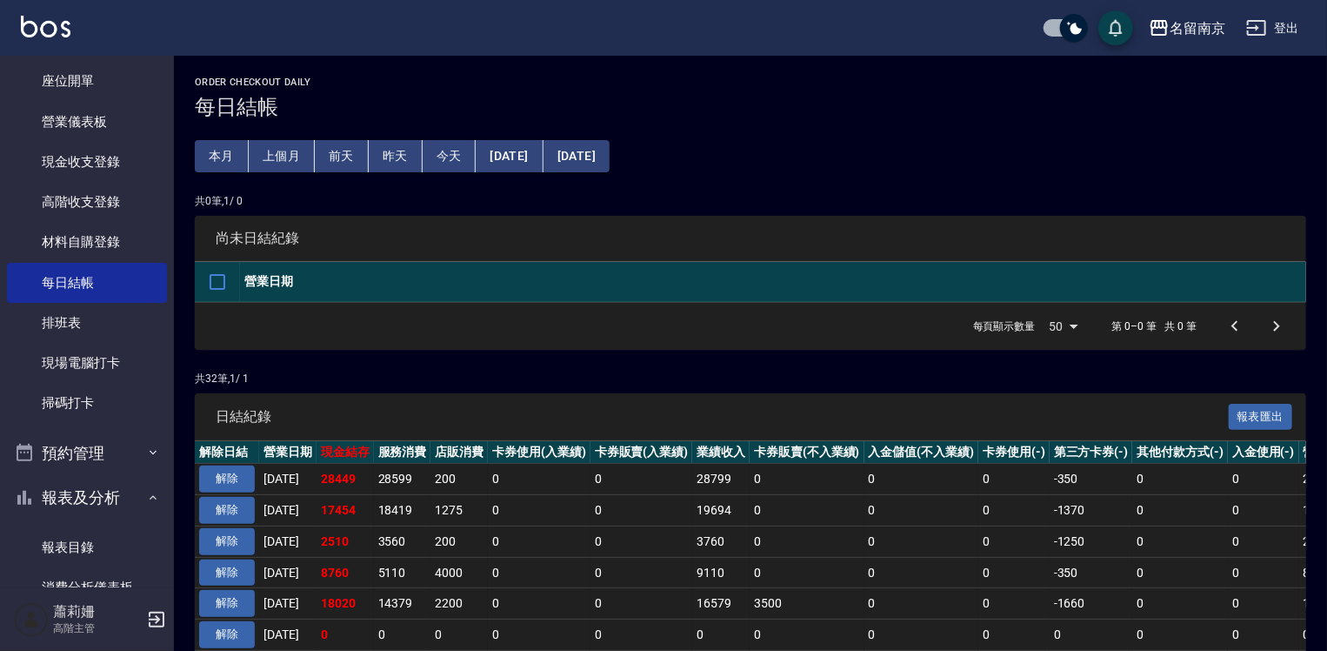
click at [1309, 18] on div "名留南京 登出" at bounding box center [663, 28] width 1327 height 56
click at [1277, 33] on button "登出" at bounding box center [1272, 28] width 67 height 32
